Goal: Find specific page/section: Find specific page/section

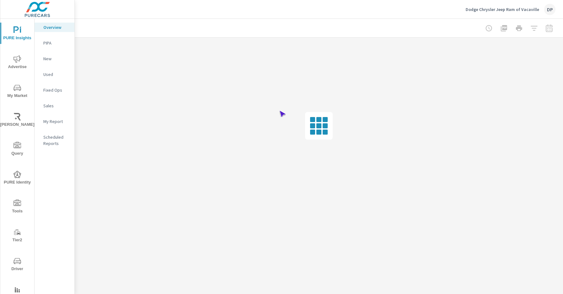
click at [16, 265] on span "Driver" at bounding box center [17, 265] width 30 height 15
